Goal: Information Seeking & Learning: Learn about a topic

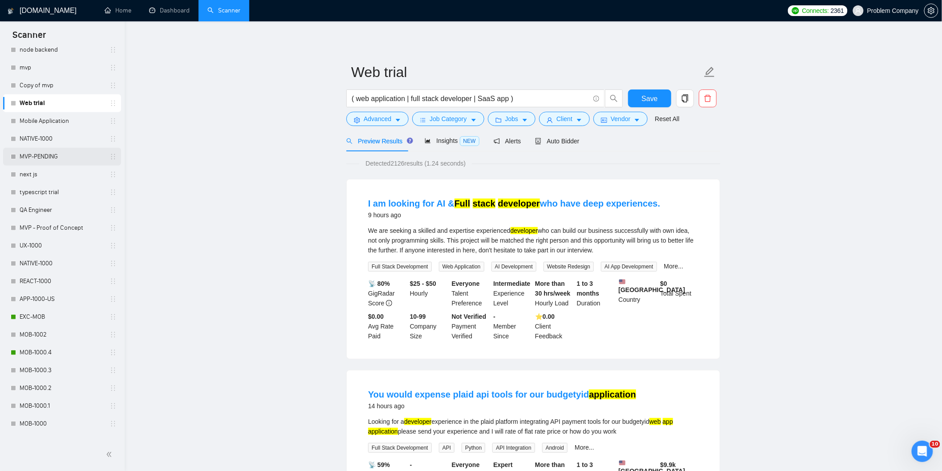
scroll to position [193, 0]
click at [43, 348] on link "MOB-1000.4" at bounding box center [62, 352] width 85 height 18
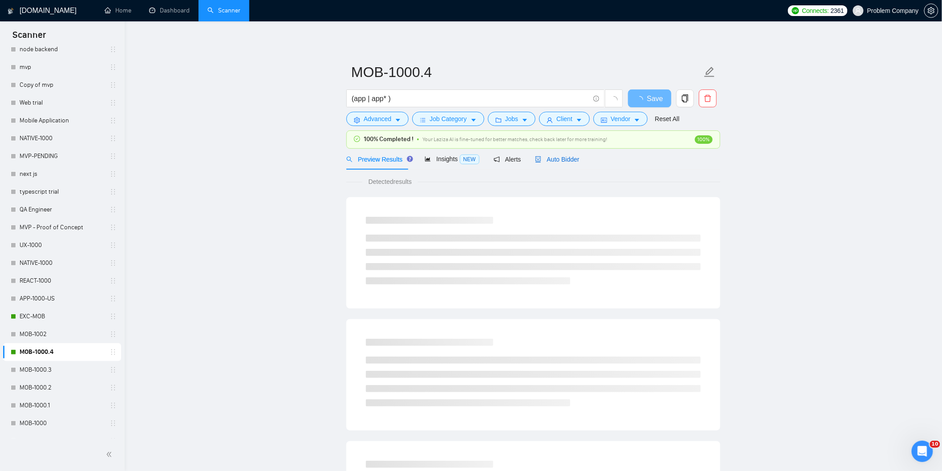
click at [566, 162] on span "Auto Bidder" at bounding box center [557, 159] width 44 height 7
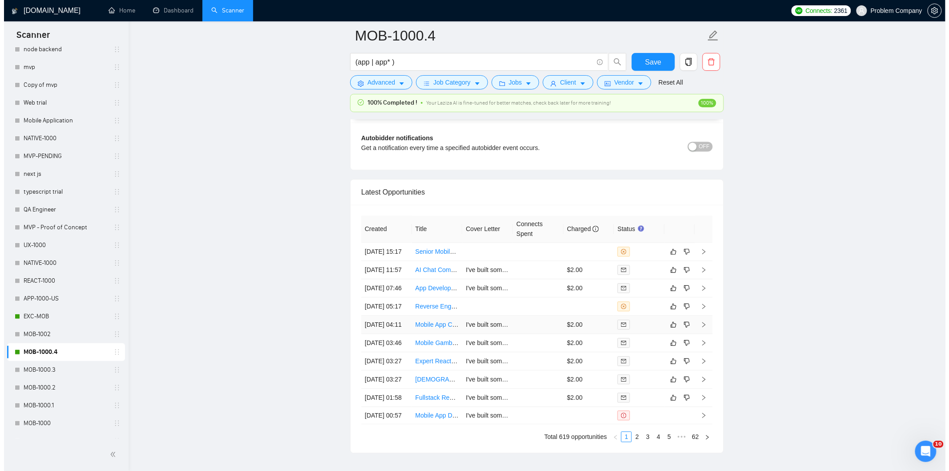
scroll to position [2114, 0]
click at [388, 299] on td "[DATE] 07:46" at bounding box center [382, 290] width 51 height 18
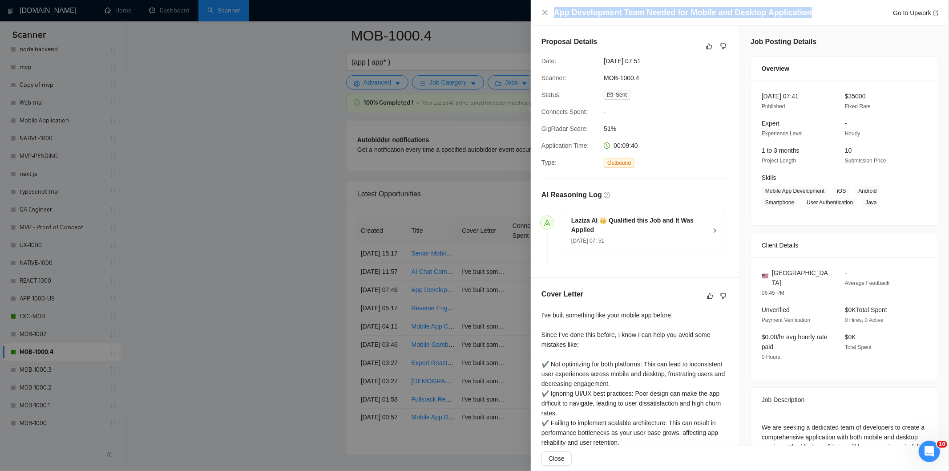
drag, startPoint x: 810, startPoint y: 10, endPoint x: 555, endPoint y: 10, distance: 255.0
click at [555, 10] on div "App Development Team Needed for Mobile and Desktop Application Go to Upwork" at bounding box center [746, 12] width 385 height 11
copy h4 "App Development Team Needed for Mobile and Desktop Application"
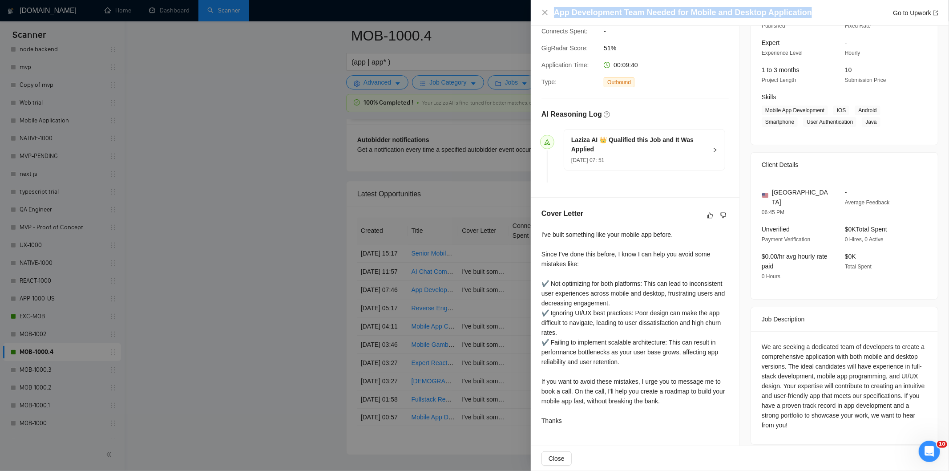
scroll to position [81, 0]
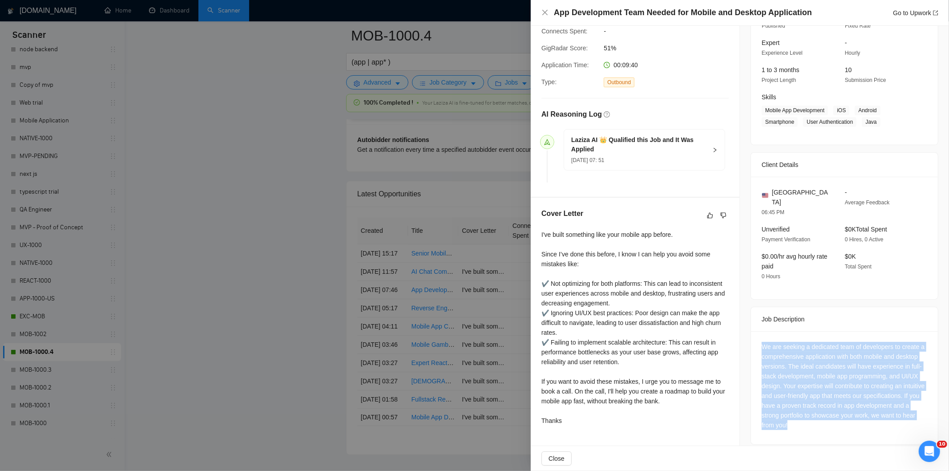
drag, startPoint x: 760, startPoint y: 332, endPoint x: 865, endPoint y: 433, distance: 146.1
click at [854, 409] on div "We are seeking a dedicated team of developers to create a comprehensive applica…" at bounding box center [844, 387] width 187 height 113
copy div "We are seeking a dedicated team of developers to create a comprehensive applica…"
click at [544, 14] on icon "close" at bounding box center [545, 12] width 5 height 5
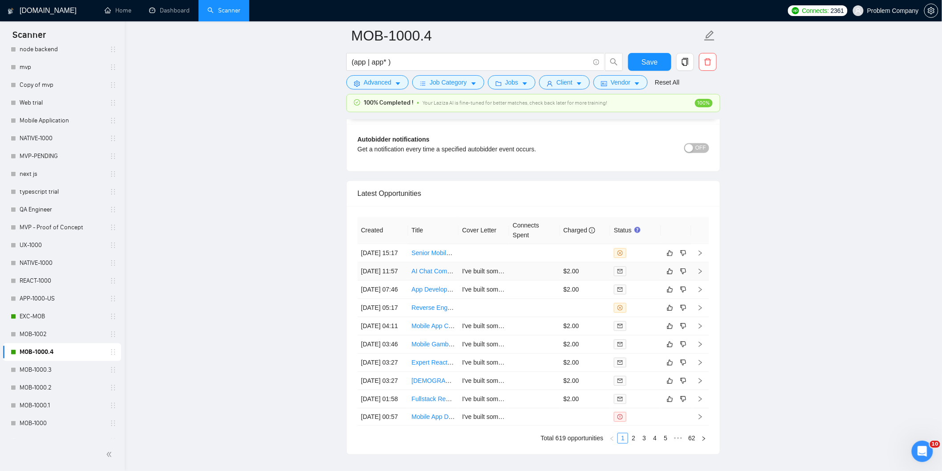
click at [402, 281] on td "[DATE] 11:57" at bounding box center [382, 272] width 51 height 18
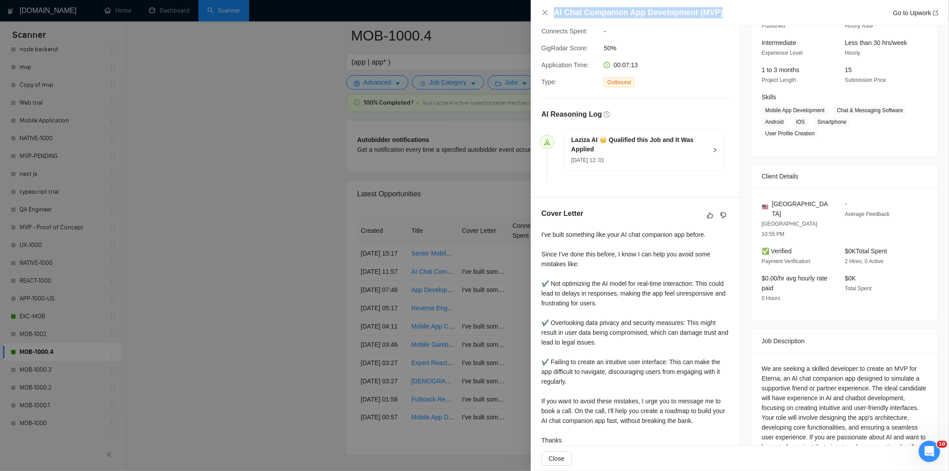
drag, startPoint x: 733, startPoint y: 16, endPoint x: 554, endPoint y: 11, distance: 179.9
click at [554, 11] on div "AI Chat Companion App Development (MVP) Go to Upwork" at bounding box center [746, 12] width 385 height 11
copy h4 "AI Chat Companion App Development (MVP)"
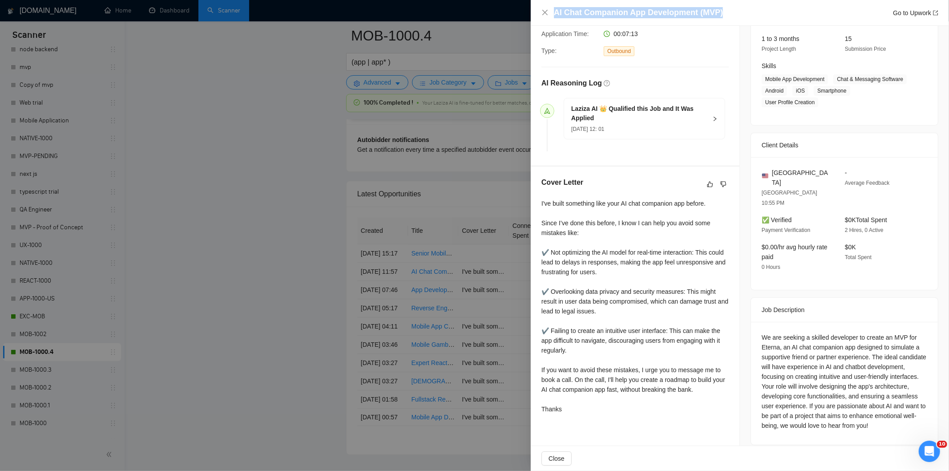
scroll to position [112, 0]
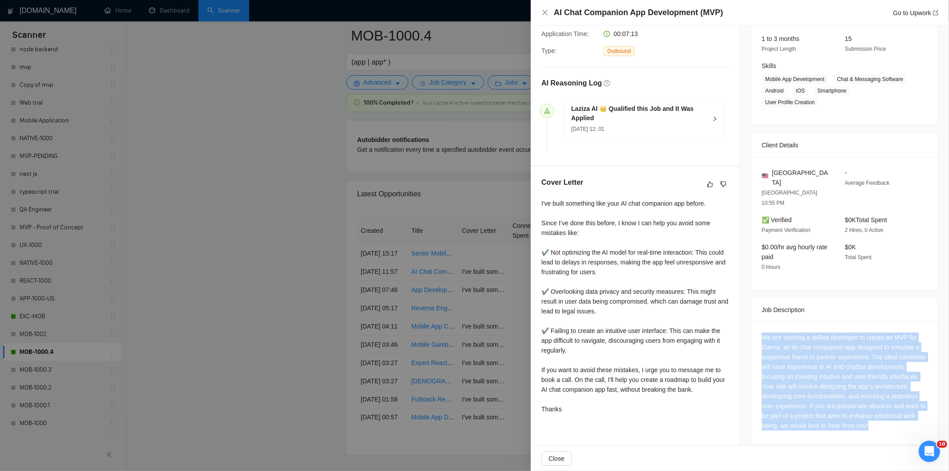
drag, startPoint x: 756, startPoint y: 314, endPoint x: 808, endPoint y: 414, distance: 112.5
click at [808, 409] on div "We are seeking a skilled developer to create an MVP for Eterna, an AI chat comp…" at bounding box center [844, 383] width 187 height 123
copy div "We are seeking a skilled developer to create an MVP for Eterna, an AI chat comp…"
click at [544, 10] on icon "close" at bounding box center [545, 12] width 7 height 7
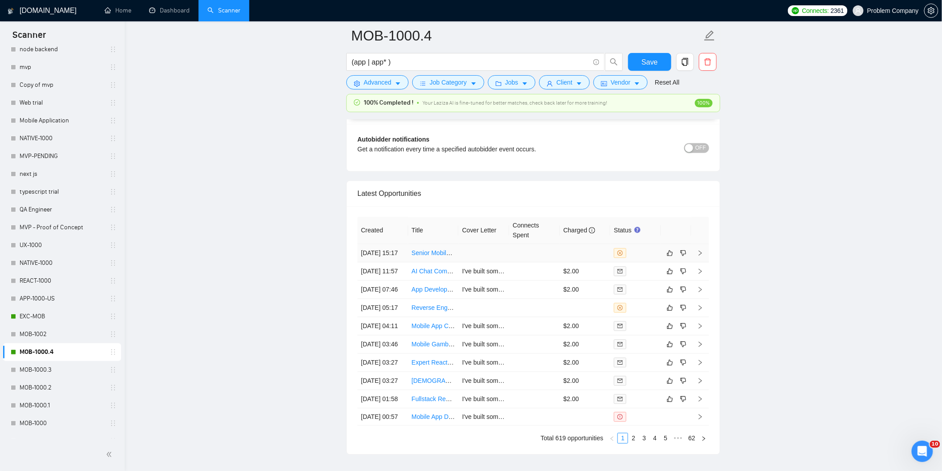
click at [393, 263] on td "[DATE] 15:17" at bounding box center [382, 253] width 51 height 18
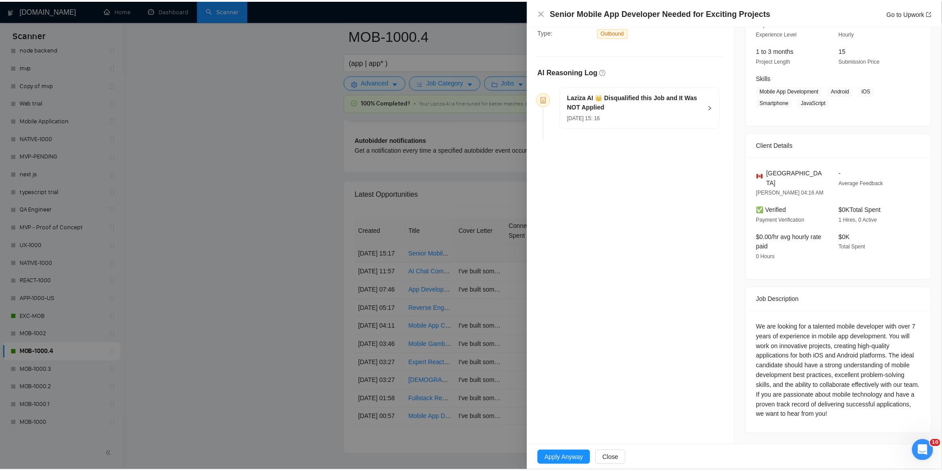
scroll to position [90, 0]
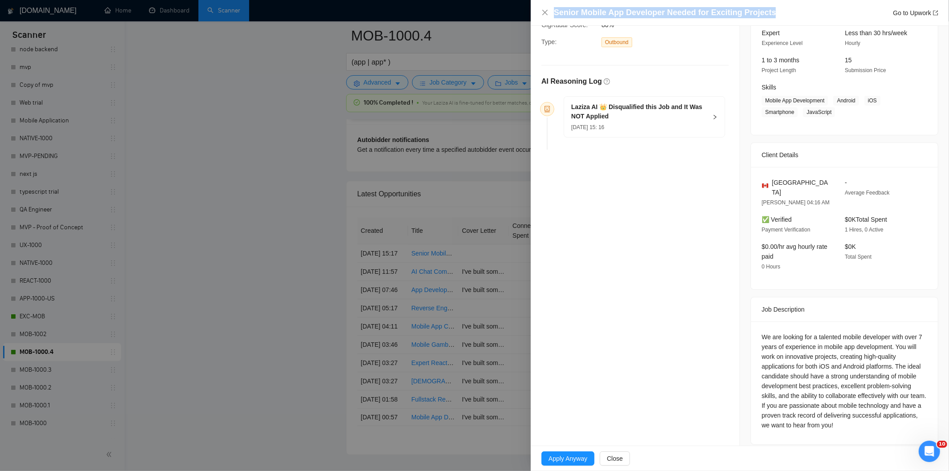
drag, startPoint x: 770, startPoint y: 12, endPoint x: 555, endPoint y: 10, distance: 215.4
click at [555, 10] on div "Senior Mobile App Developer Needed for Exciting Projects Go to Upwork" at bounding box center [746, 12] width 385 height 11
copy h4 "Senior Mobile App Developer Needed for Exciting Projects"
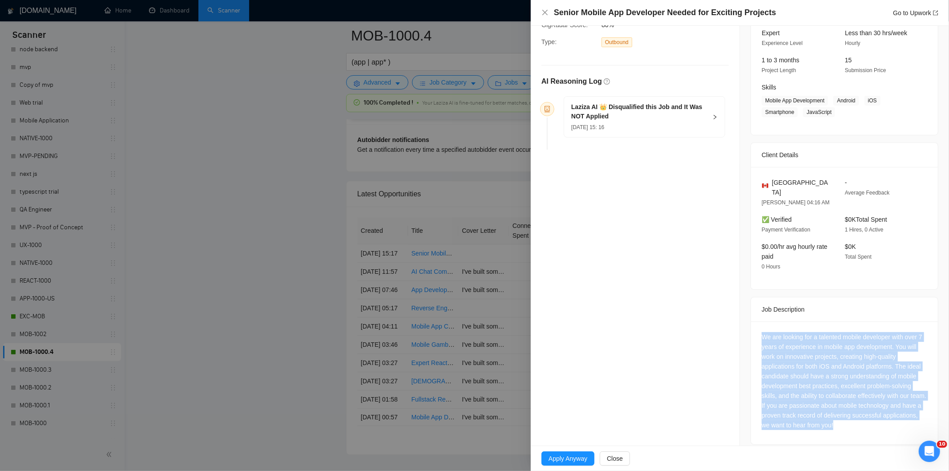
drag, startPoint x: 880, startPoint y: 417, endPoint x: 758, endPoint y: 326, distance: 152.0
click at [762, 332] on div "We are looking for a talented mobile developer with over 7 years of experience …" at bounding box center [845, 381] width 166 height 98
copy div "We are looking for a talented mobile developer with over 7 years of experience …"
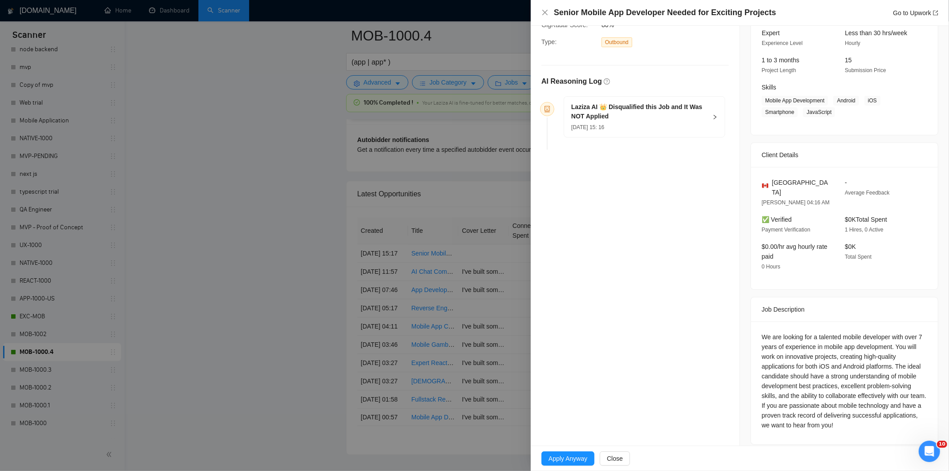
click at [678, 126] on div "[DATE] 15: 16" at bounding box center [639, 127] width 136 height 10
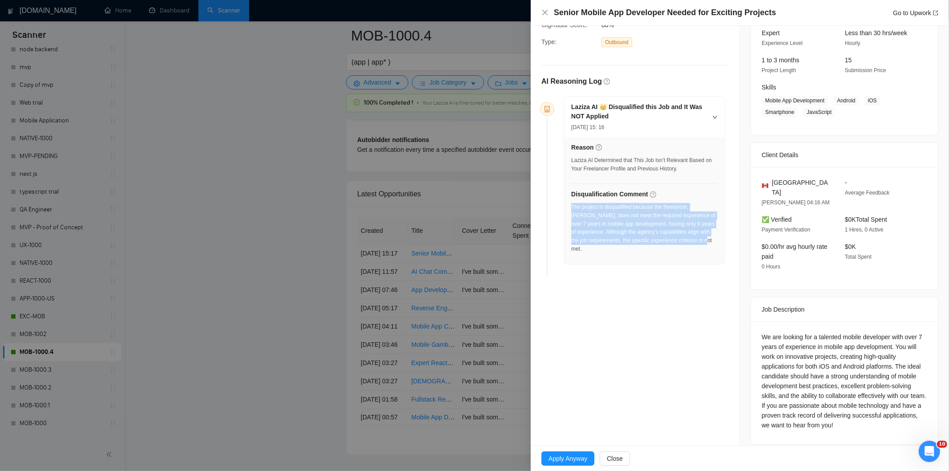
drag, startPoint x: 715, startPoint y: 246, endPoint x: 572, endPoint y: 202, distance: 149.1
click at [572, 202] on div "Reason Laziza AI Determined that This Job Isn’t Relevant Based on Your Freelanc…" at bounding box center [644, 200] width 161 height 127
copy div "The project is disqualified because the freelancer, [PERSON_NAME], does not mee…"
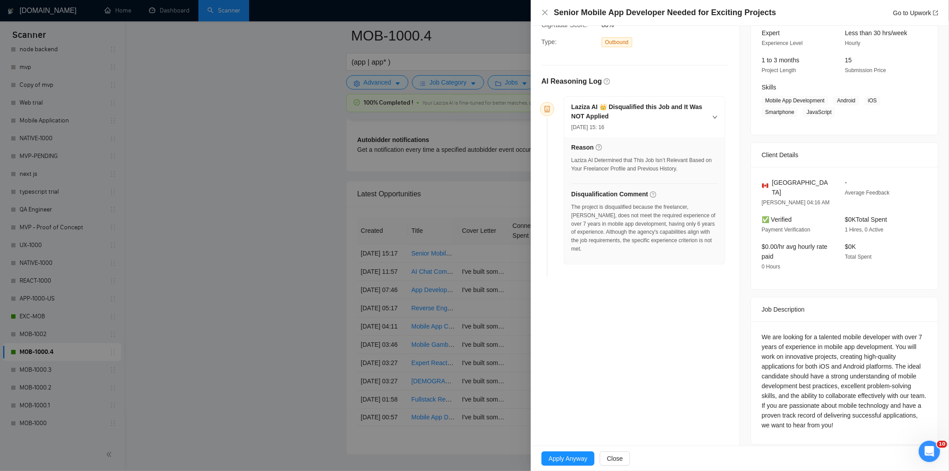
click at [545, 16] on div "Senior Mobile App Developer Needed for Exciting Projects Go to Upwork" at bounding box center [740, 12] width 397 height 11
click at [549, 11] on div "Senior Mobile App Developer Needed for Exciting Projects Go to Upwork" at bounding box center [740, 12] width 397 height 11
click at [546, 14] on icon "close" at bounding box center [545, 12] width 5 height 5
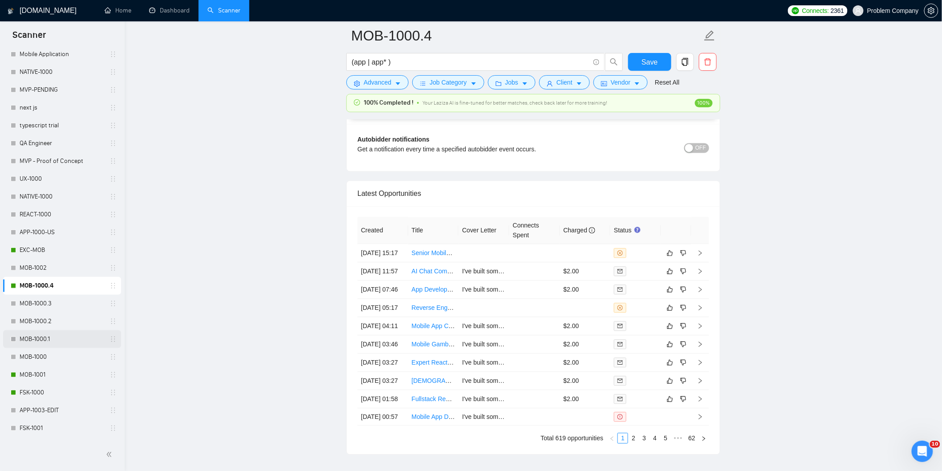
scroll to position [259, 0]
click at [41, 375] on link "MOB-1001" at bounding box center [62, 375] width 85 height 18
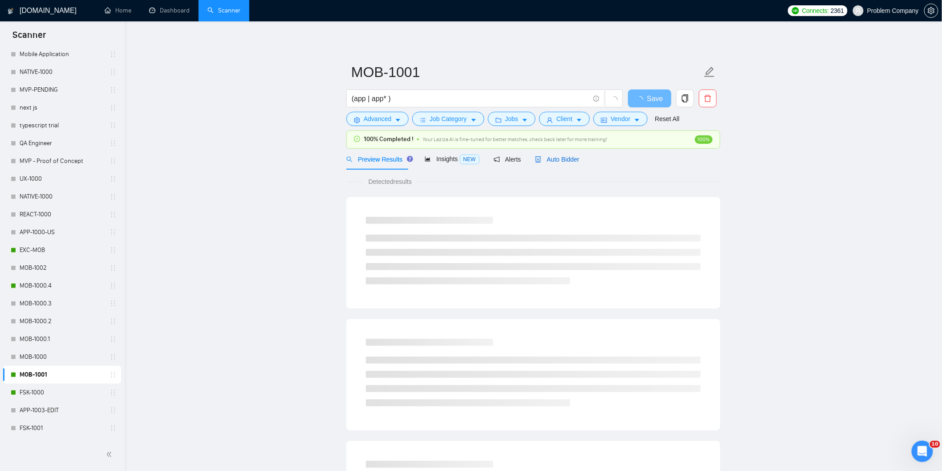
click at [573, 162] on span "Auto Bidder" at bounding box center [557, 159] width 44 height 7
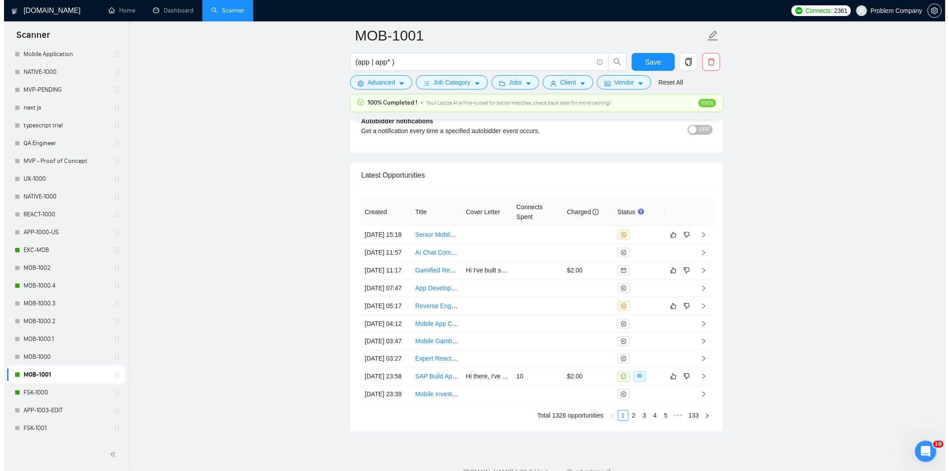
scroll to position [2134, 0]
click at [388, 278] on td "[DATE] 11:17" at bounding box center [382, 269] width 51 height 18
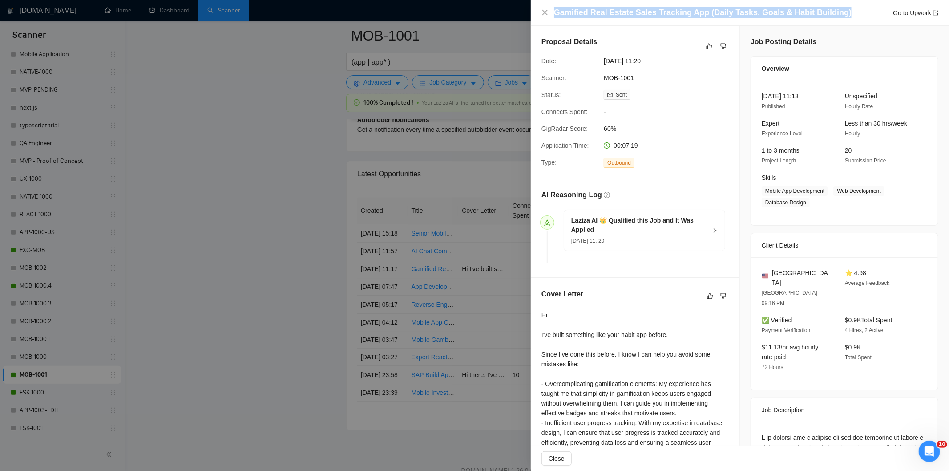
drag, startPoint x: 838, startPoint y: 13, endPoint x: 531, endPoint y: 12, distance: 306.7
click at [531, 12] on div "Gamified Real Estate Sales Tracking App (Daily Tasks, Goals & Habit Building) G…" at bounding box center [740, 13] width 418 height 26
copy h4 "Gamified Real Estate Sales Tracking App (Daily Tasks, Goals & Habit Building)"
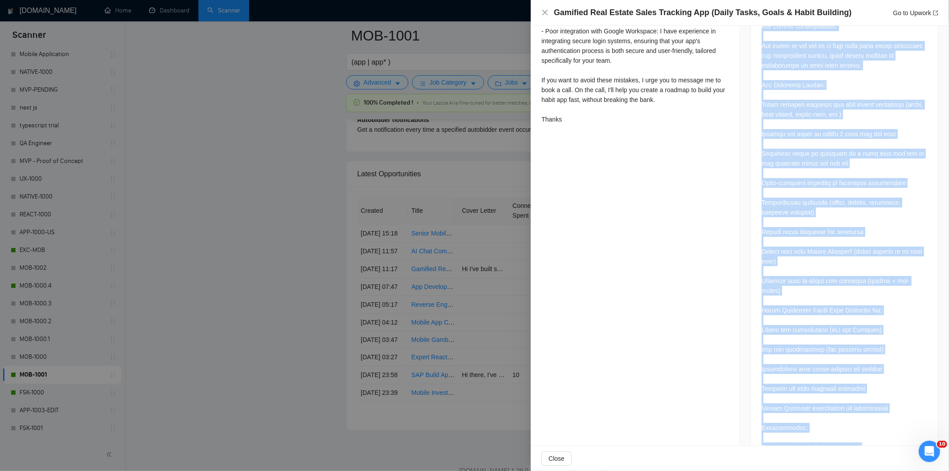
scroll to position [648, 0]
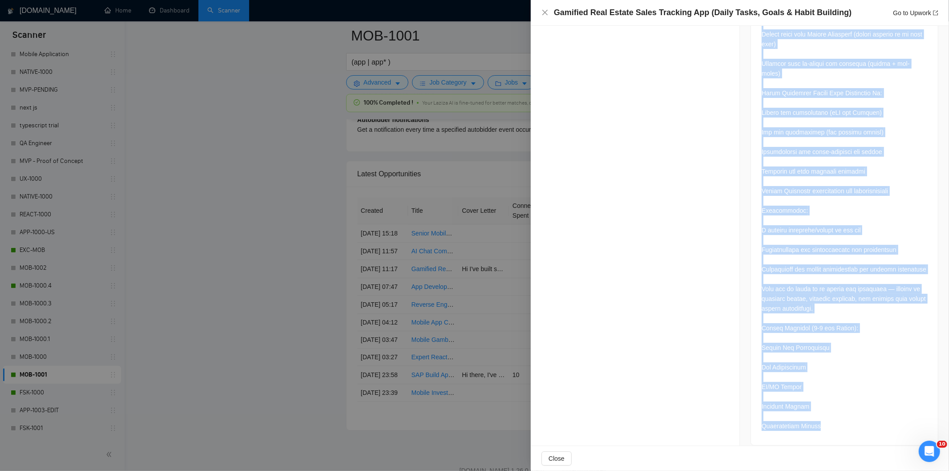
drag, startPoint x: 759, startPoint y: 63, endPoint x: 842, endPoint y: 438, distance: 383.8
copy div "am looking for a skilled app and web developer to create a habit app , but desi…"
click at [543, 12] on icon "close" at bounding box center [545, 12] width 7 height 7
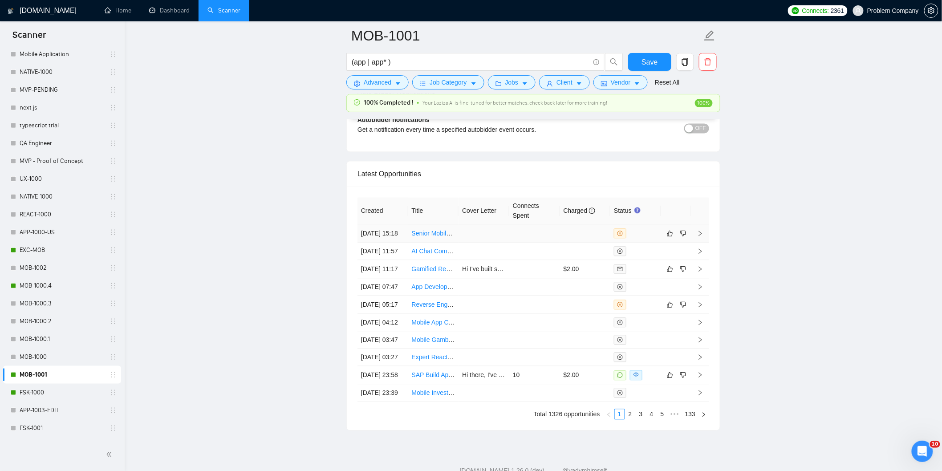
click at [389, 243] on td "[DATE] 15:18" at bounding box center [382, 233] width 51 height 18
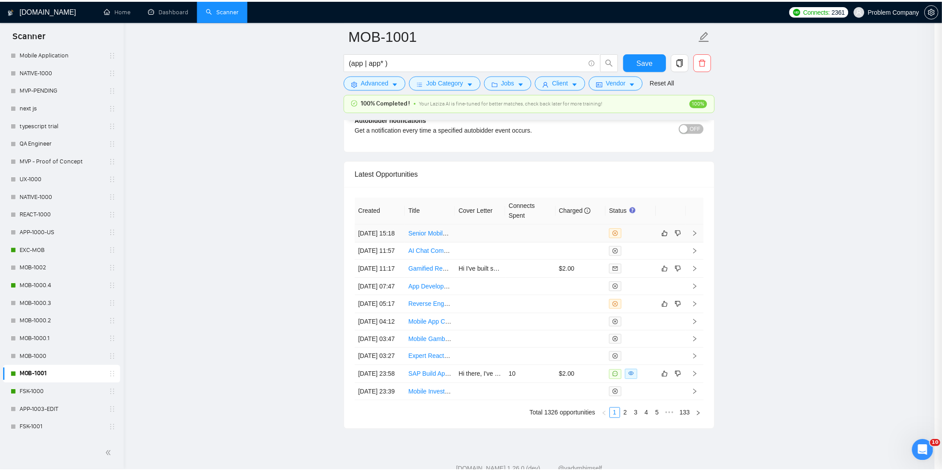
scroll to position [90, 0]
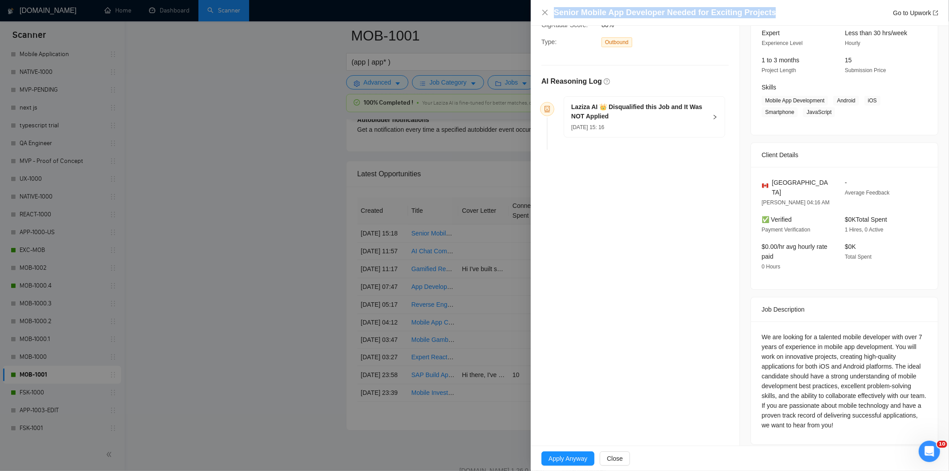
drag, startPoint x: 767, startPoint y: 14, endPoint x: 601, endPoint y: 5, distance: 166.2
click at [601, 5] on div "Senior Mobile App Developer Needed for Exciting Projects Go to Upwork" at bounding box center [740, 13] width 418 height 26
copy h4 "Senior Mobile App Developer Needed for Exciting Projects"
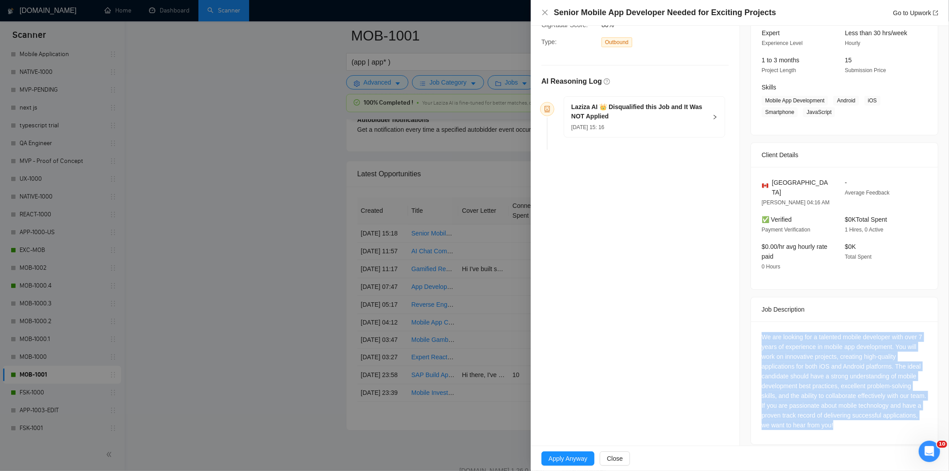
drag, startPoint x: 758, startPoint y: 322, endPoint x: 875, endPoint y: 440, distance: 166.2
click at [854, 409] on div "Job Posting Details Overview [DATE] 15:10 Published $20 - $40 Hourly Rate Exper…" at bounding box center [844, 195] width 209 height 520
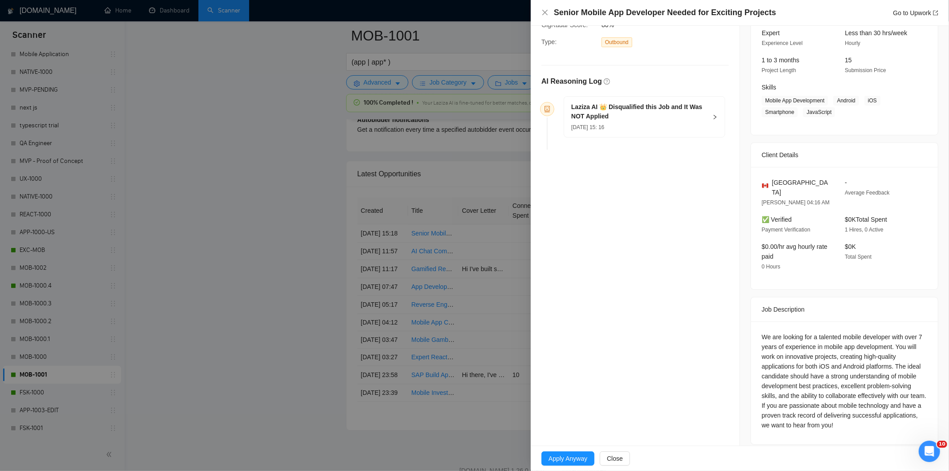
click at [700, 123] on div "[DATE] 15: 16" at bounding box center [639, 127] width 136 height 10
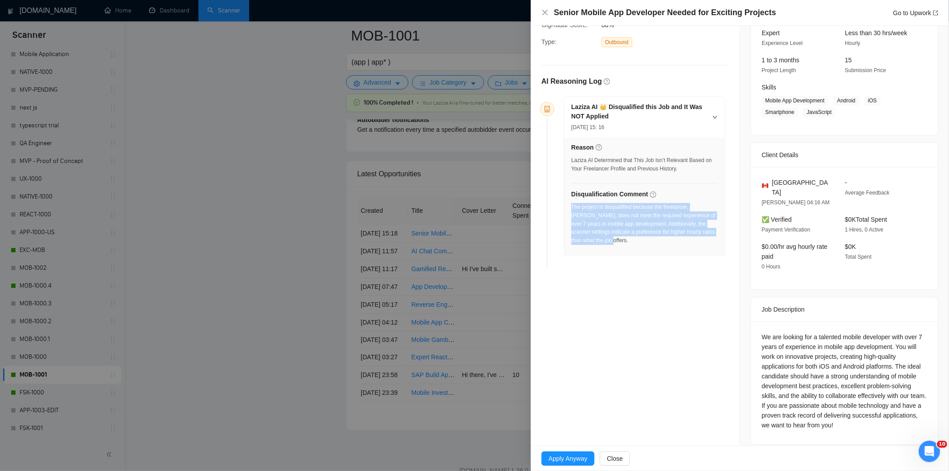
drag, startPoint x: 604, startPoint y: 243, endPoint x: 571, endPoint y: 206, distance: 49.2
click at [571, 206] on div "The project is disqualified because the freelancer, [PERSON_NAME], does not mee…" at bounding box center [644, 224] width 146 height 42
click at [548, 11] on icon "close" at bounding box center [545, 12] width 7 height 7
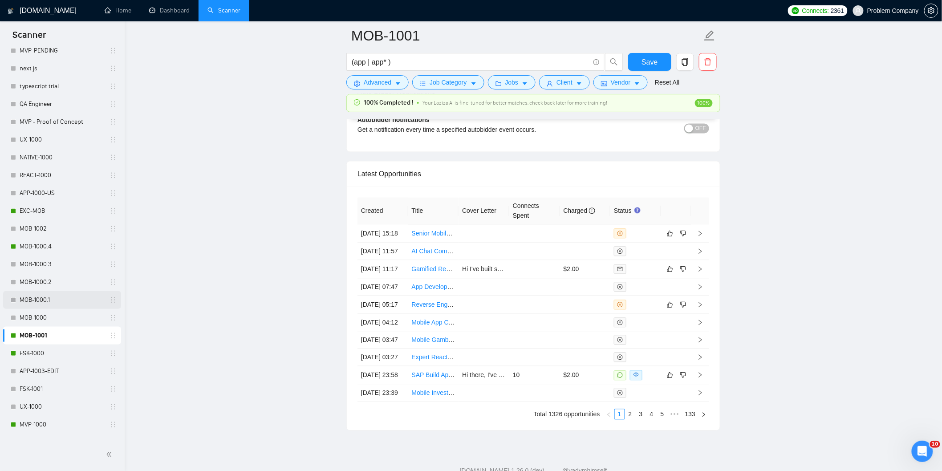
scroll to position [300, 0]
click at [61, 346] on link "FSK-1000" at bounding box center [62, 353] width 85 height 18
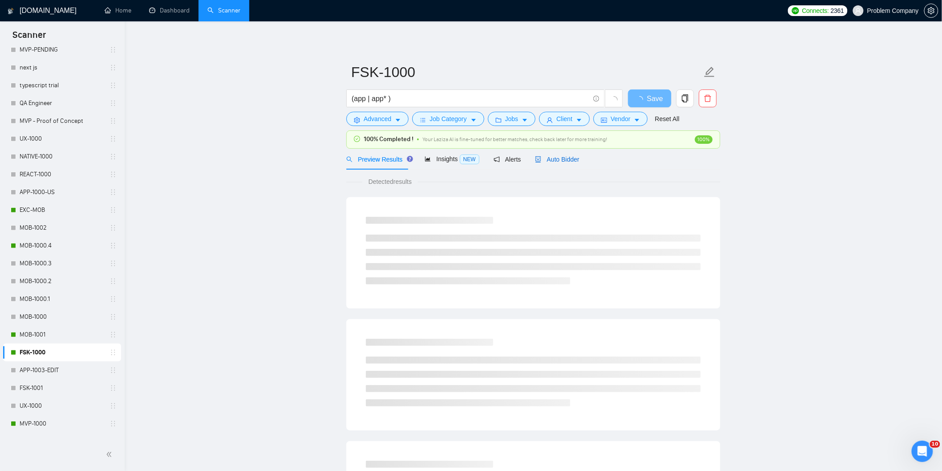
click at [569, 163] on div "Auto Bidder" at bounding box center [557, 159] width 44 height 10
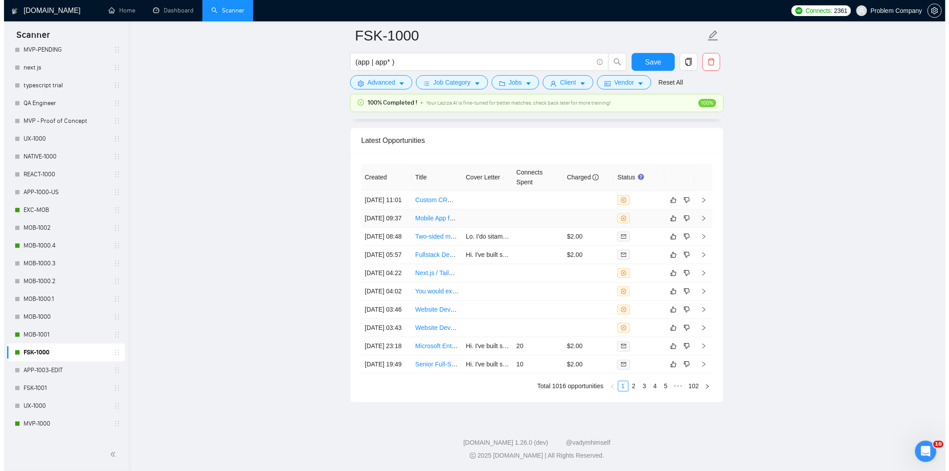
scroll to position [2179, 0]
click at [401, 246] on td "[DATE] 08:48" at bounding box center [382, 236] width 51 height 18
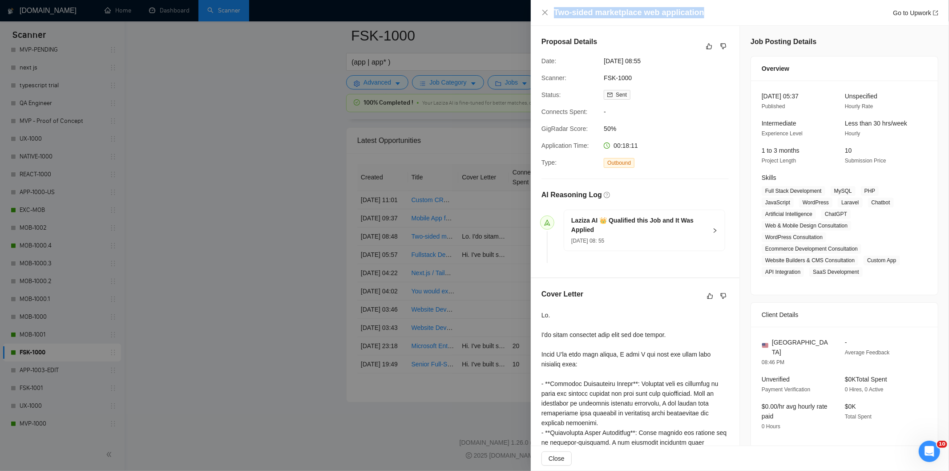
drag, startPoint x: 704, startPoint y: 14, endPoint x: 552, endPoint y: 13, distance: 151.3
click at [552, 13] on div "Two-sided marketplace web application Go to Upwork" at bounding box center [740, 12] width 397 height 11
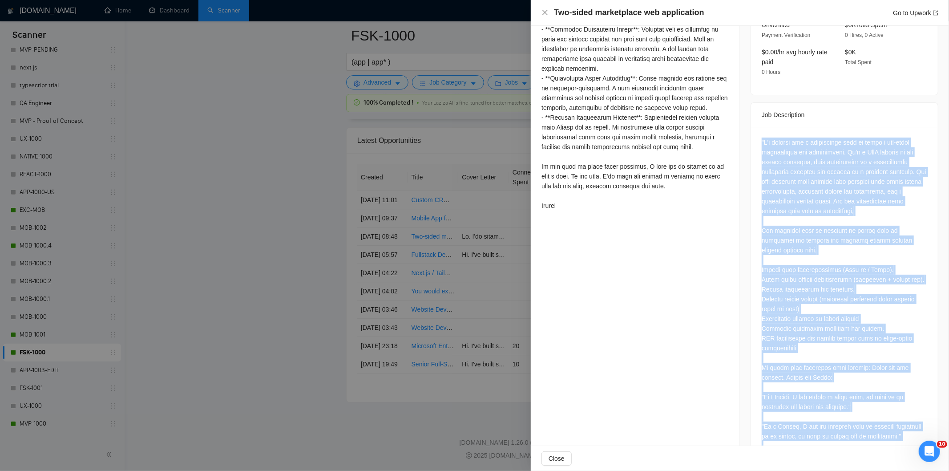
scroll to position [434, 0]
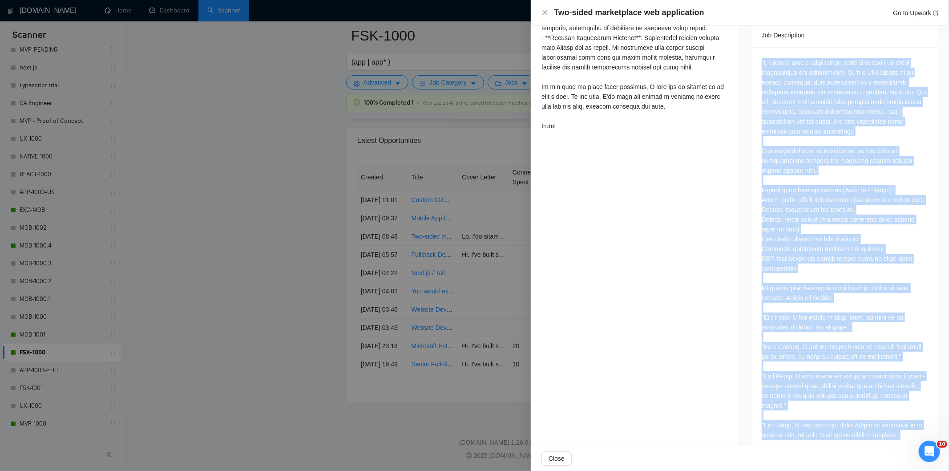
drag, startPoint x: 758, startPoint y: 240, endPoint x: 911, endPoint y: 428, distance: 242.3
click at [854, 409] on div at bounding box center [844, 250] width 187 height 407
click at [544, 12] on icon "close" at bounding box center [545, 12] width 5 height 5
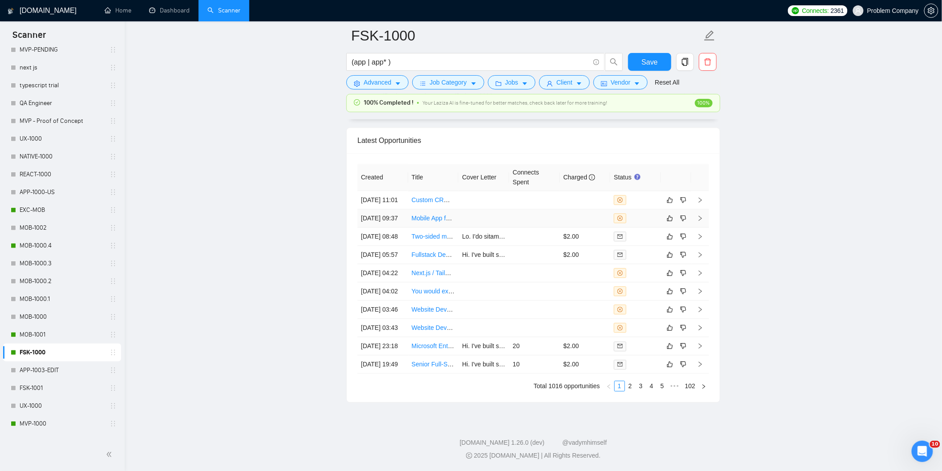
click at [389, 227] on td "[DATE] 09:37" at bounding box center [382, 218] width 51 height 18
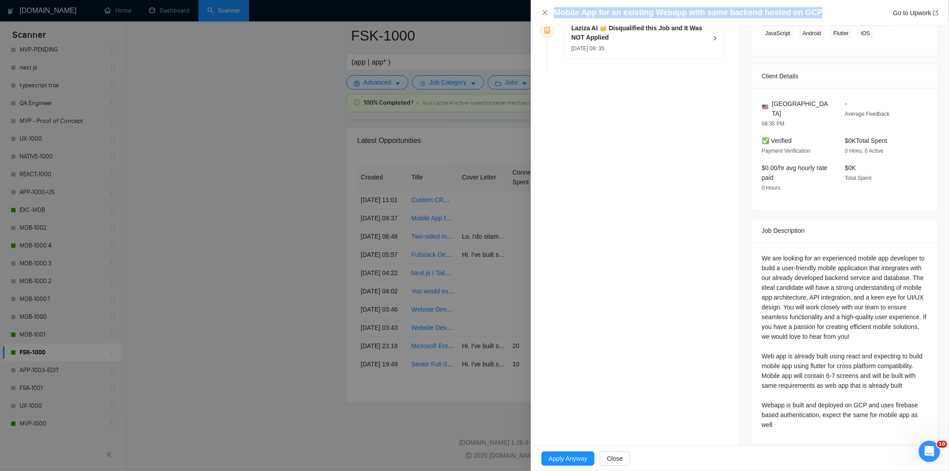
drag, startPoint x: 825, startPoint y: 13, endPoint x: 555, endPoint y: 11, distance: 269.3
click at [555, 11] on div "Mobile App for an existing Webapp with same backend hosted on GCP Go to Upwork" at bounding box center [746, 12] width 385 height 11
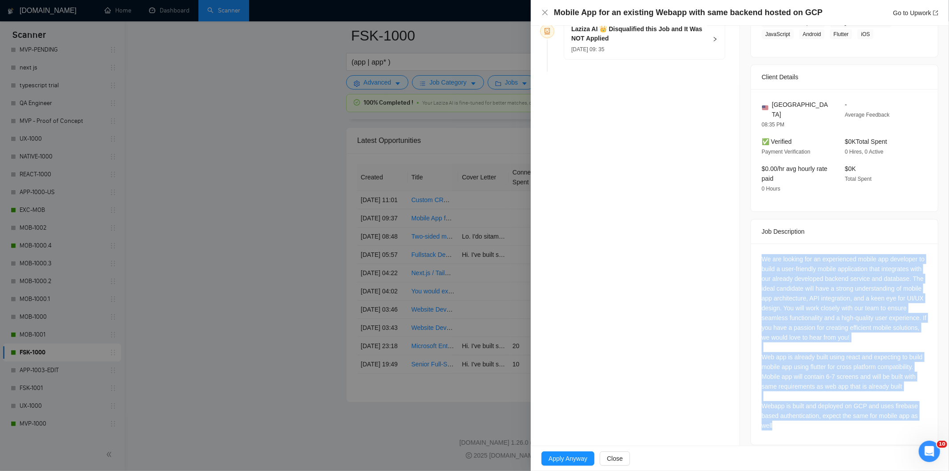
drag, startPoint x: 755, startPoint y: 247, endPoint x: 804, endPoint y: 414, distance: 174.4
click at [804, 409] on div "We are looking for an experienced mobile app developer to build a user-friendly…" at bounding box center [844, 343] width 187 height 201
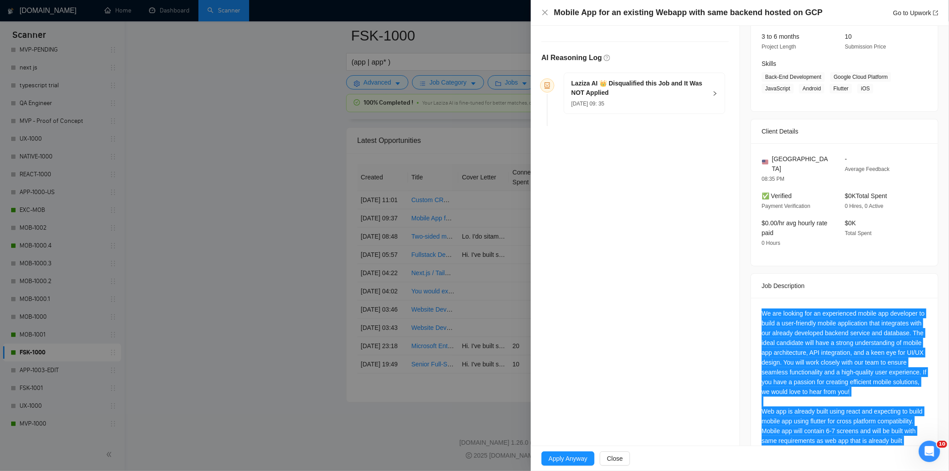
scroll to position [112, 0]
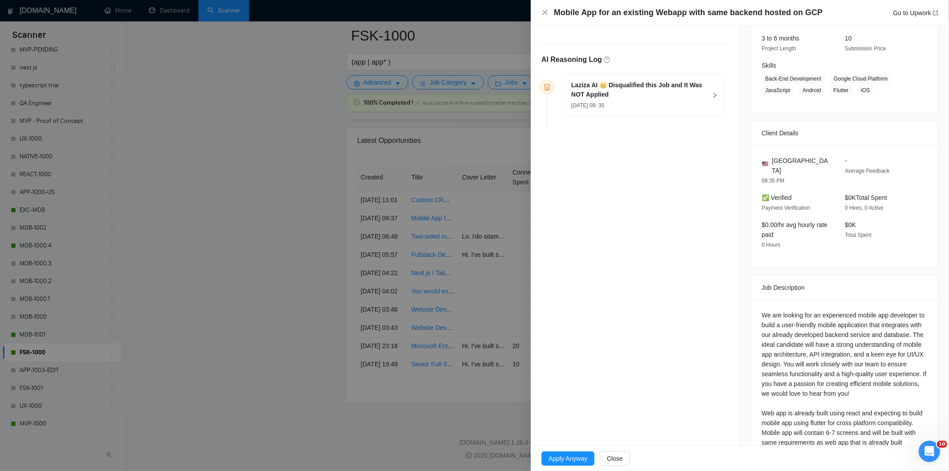
click at [673, 107] on div "[DATE] 09: 35" at bounding box center [639, 105] width 136 height 10
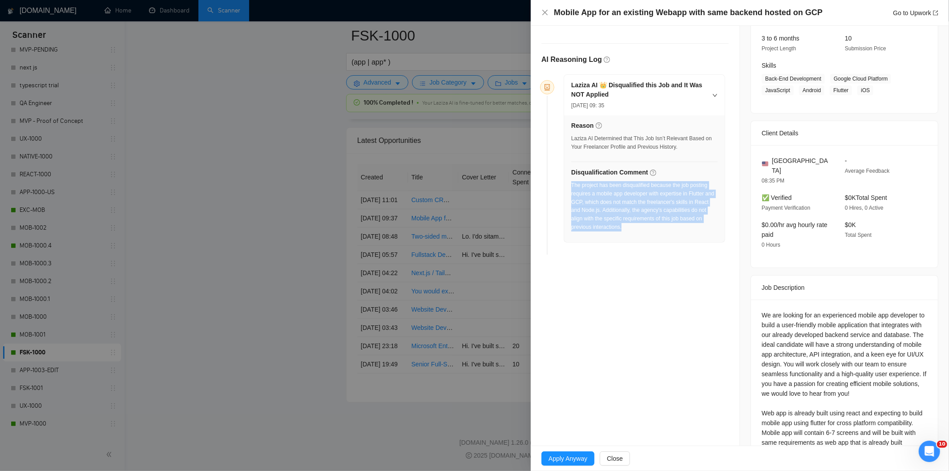
drag, startPoint x: 639, startPoint y: 232, endPoint x: 571, endPoint y: 186, distance: 82.3
click at [571, 186] on div "The project has been disqualified because the job posting requires a mobile app…" at bounding box center [644, 209] width 146 height 56
click at [544, 14] on icon "close" at bounding box center [545, 12] width 5 height 5
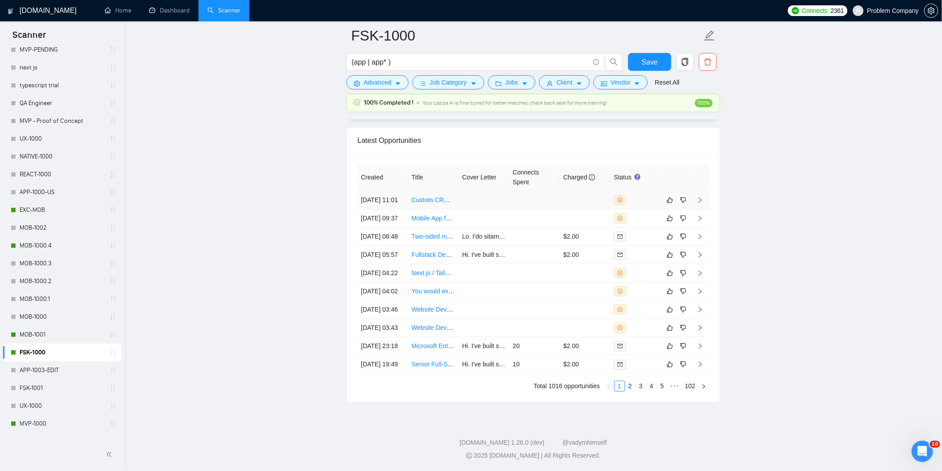
click at [388, 202] on td "[DATE] 11:01" at bounding box center [382, 200] width 51 height 18
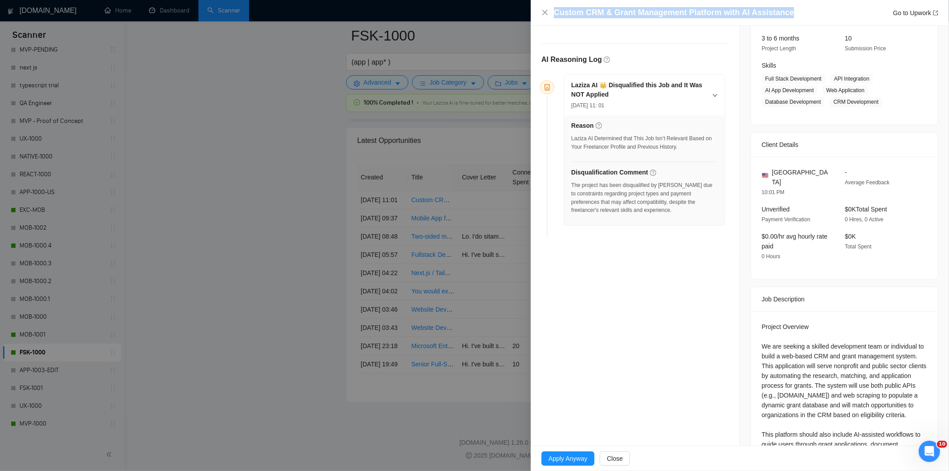
drag, startPoint x: 794, startPoint y: 15, endPoint x: 549, endPoint y: 14, distance: 244.8
click at [549, 14] on div "Custom CRM & Grant Management Platform with AI Assistance Go to Upwork" at bounding box center [740, 12] width 397 height 11
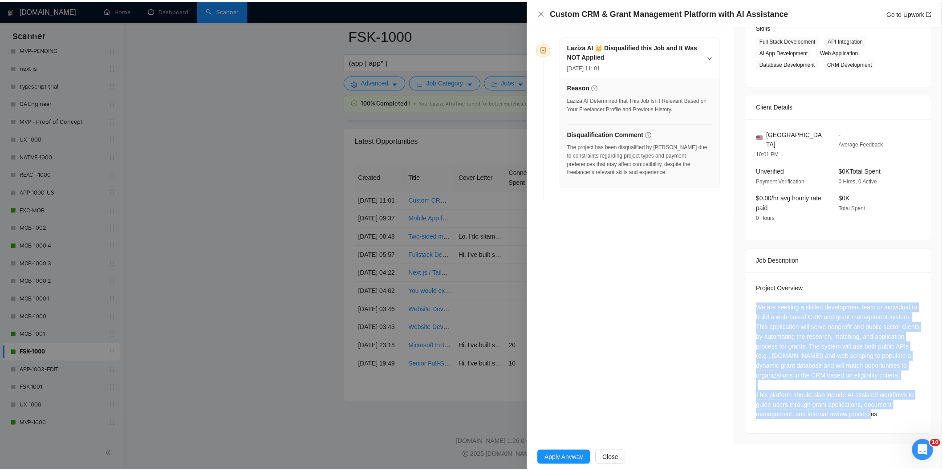
scroll to position [151, 0]
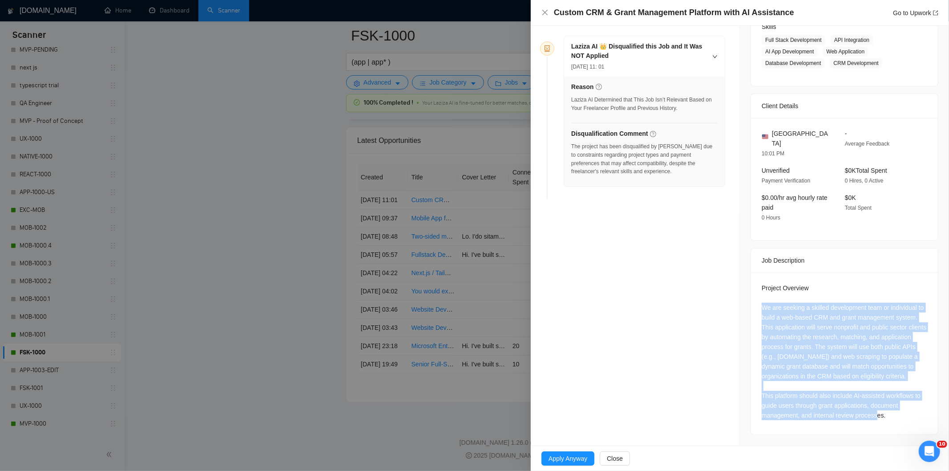
drag, startPoint x: 757, startPoint y: 296, endPoint x: 889, endPoint y: 443, distance: 197.9
click at [854, 409] on div "Job Posting Details Overview [DATE] 11:00 Published Unspecified Hourly Rate Int…" at bounding box center [844, 160] width 209 height 571
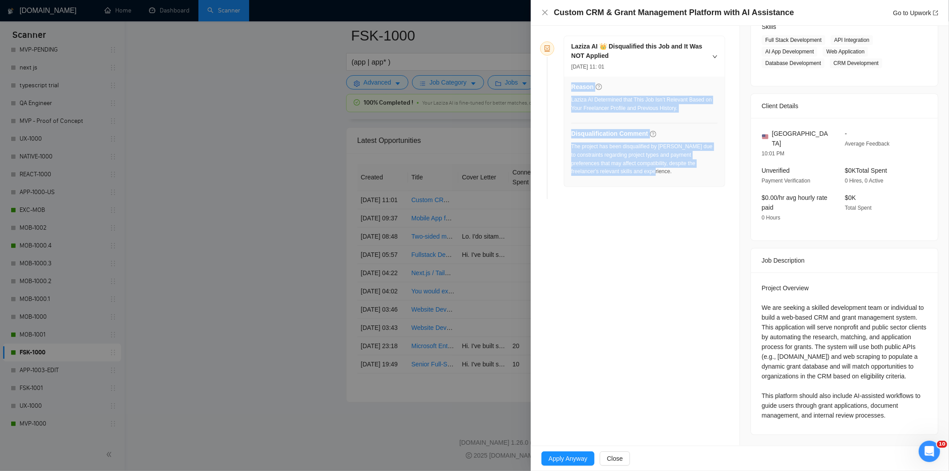
drag, startPoint x: 678, startPoint y: 176, endPoint x: 571, endPoint y: 145, distance: 111.8
click at [571, 145] on div "Reason Laziza AI Determined that This Job Isn’t Relevant Based on Your Freelanc…" at bounding box center [644, 132] width 161 height 110
click at [657, 165] on div "The project has been disqualified by [PERSON_NAME] due to constraints regarding…" at bounding box center [644, 158] width 146 height 33
drag, startPoint x: 673, startPoint y: 177, endPoint x: 572, endPoint y: 149, distance: 104.7
click at [572, 149] on div "The project has been disqualified by [PERSON_NAME] due to constraints regarding…" at bounding box center [644, 161] width 146 height 39
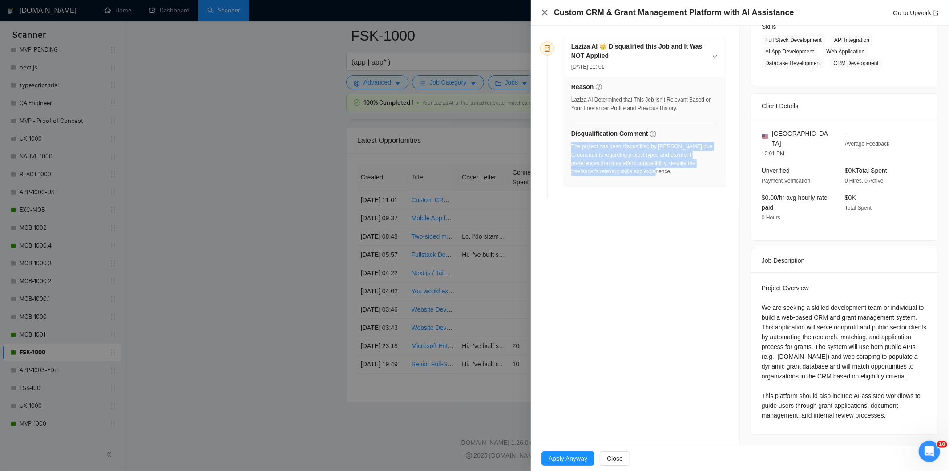
click at [547, 14] on icon "close" at bounding box center [545, 12] width 7 height 7
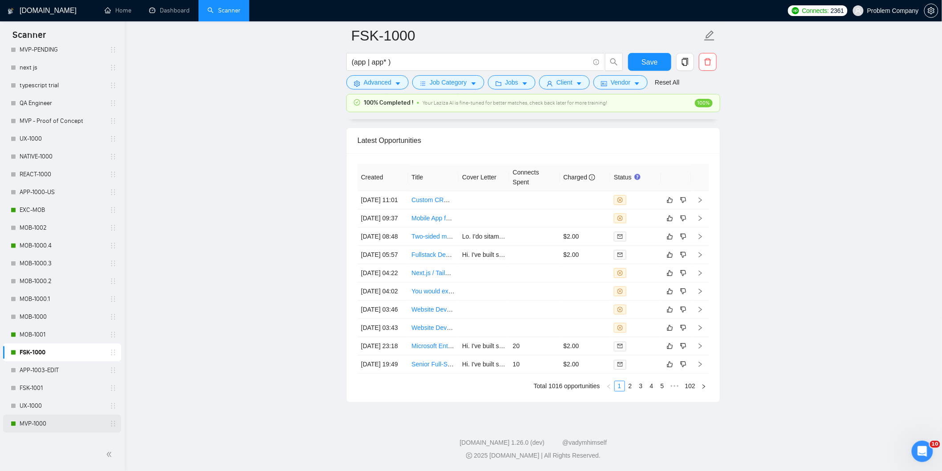
click at [42, 409] on link "MVP-1000" at bounding box center [62, 424] width 85 height 18
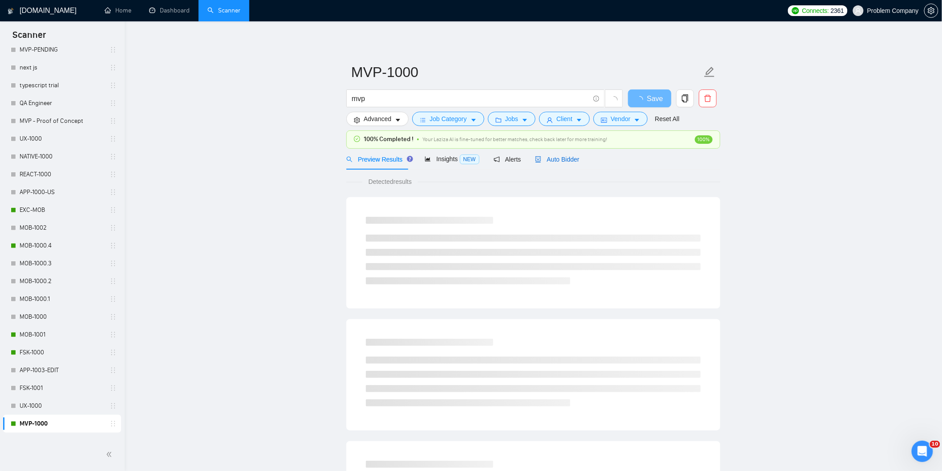
click at [564, 158] on span "Auto Bidder" at bounding box center [557, 159] width 44 height 7
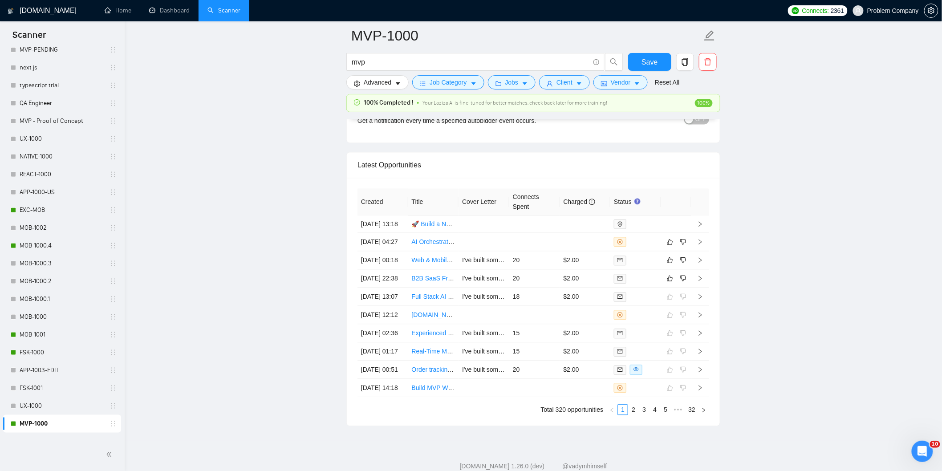
scroll to position [2113, 0]
